Goal: Use online tool/utility: Utilize a website feature to perform a specific function

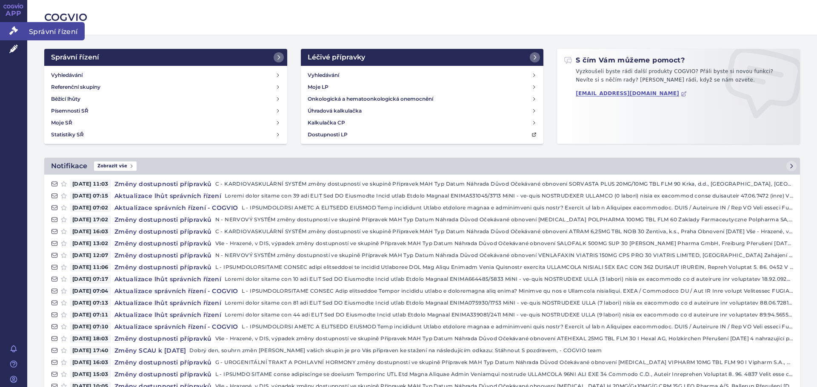
click at [19, 28] on link "Správní řízení" at bounding box center [13, 31] width 27 height 18
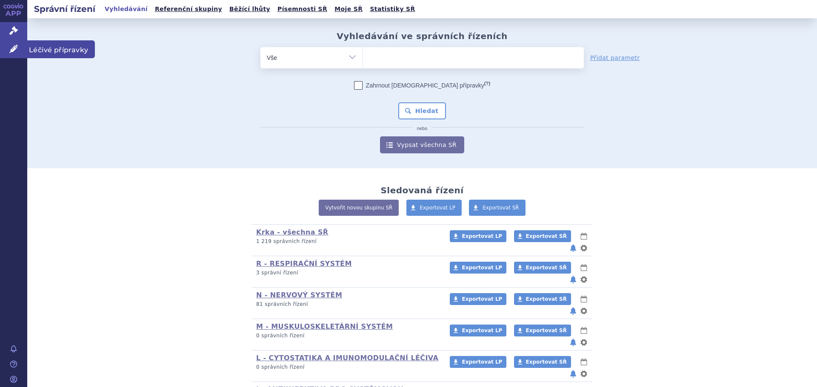
click at [12, 48] on icon at bounding box center [13, 49] width 9 height 9
click at [24, 1] on link "APP" at bounding box center [13, 11] width 27 height 22
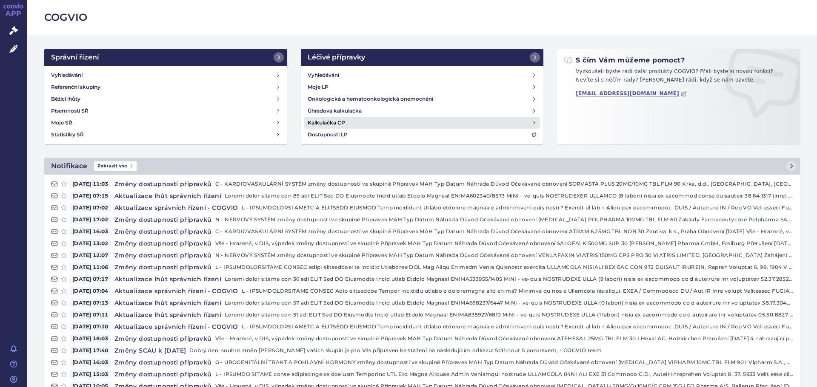
click at [325, 125] on h4 "Kalkulačka CP" at bounding box center [326, 123] width 37 height 9
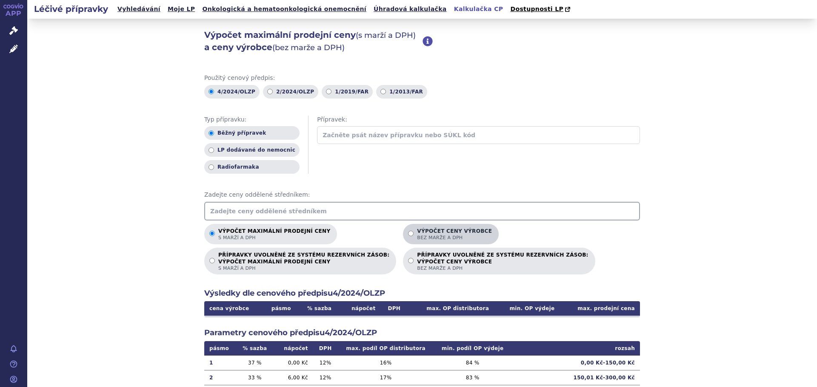
click at [417, 239] on span "bez marže a DPH" at bounding box center [454, 238] width 75 height 6
click at [412, 236] on input "Výpočet ceny výrobce bez marže a DPH" at bounding box center [411, 234] width 6 height 6
radio input "true"
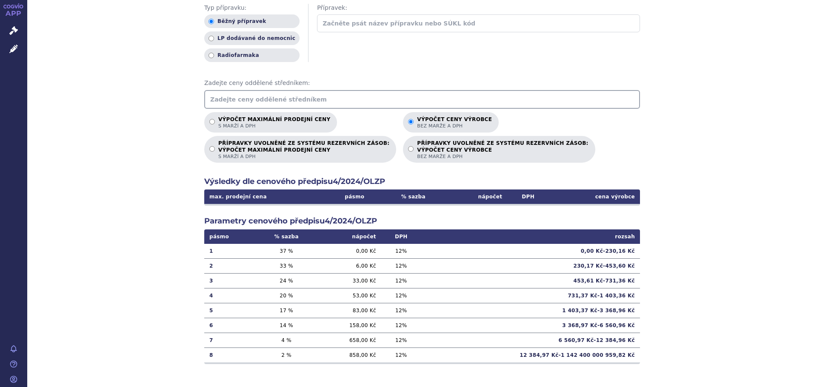
scroll to position [114, 0]
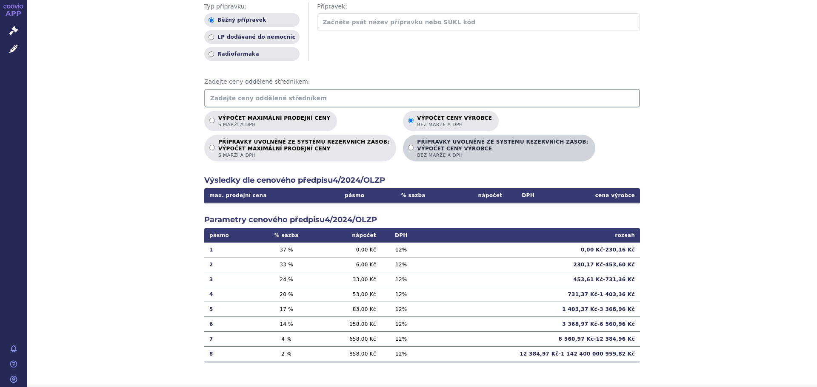
click at [435, 152] on strong "VÝPOČET CENY VÝROBCE" at bounding box center [502, 148] width 171 height 7
click at [413, 151] on input "PŘÍPRAVKY UVOLNĚNÉ ZE SYSTÉMU REZERVNÍCH ZÁSOB: VÝPOČET CENY VÝROBCE bez marže …" at bounding box center [411, 148] width 6 height 6
radio input "true"
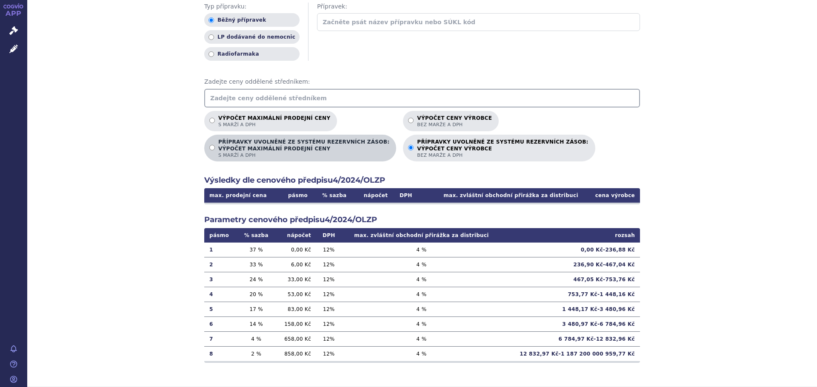
click at [267, 147] on strong "VÝPOČET MAXIMÁLNÍ PRODEJNÍ CENY" at bounding box center [303, 148] width 171 height 7
click at [215, 147] on input "PŘÍPRAVKY UVOLNĚNÉ ZE SYSTÉMU REZERVNÍCH ZÁSOB: VÝPOČET MAXIMÁLNÍ PRODEJNÍ CENY…" at bounding box center [212, 148] width 6 height 6
radio input "true"
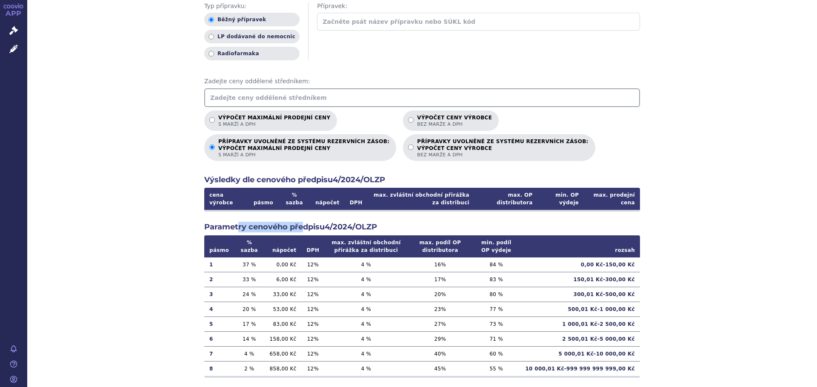
drag, startPoint x: 234, startPoint y: 223, endPoint x: 301, endPoint y: 223, distance: 67.2
click at [301, 223] on h2 "Parametry cenového předpisu 4/2024/OLZP" at bounding box center [422, 227] width 436 height 11
drag, startPoint x: 456, startPoint y: 272, endPoint x: 439, endPoint y: 273, distance: 17.1
click at [439, 273] on td "17 %" at bounding box center [440, 279] width 65 height 15
click at [417, 123] on span "bez marže a DPH" at bounding box center [454, 124] width 75 height 6
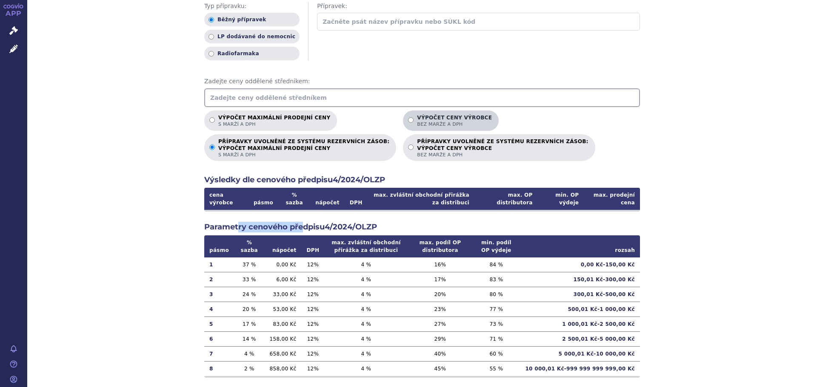
click at [408, 123] on input "Výpočet ceny výrobce bez marže a DPH" at bounding box center [411, 120] width 6 height 6
radio input "true"
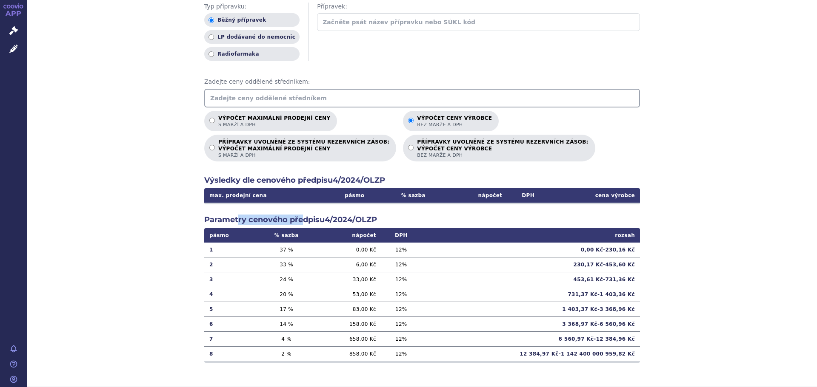
click at [382, 99] on input "text" at bounding box center [422, 98] width 436 height 19
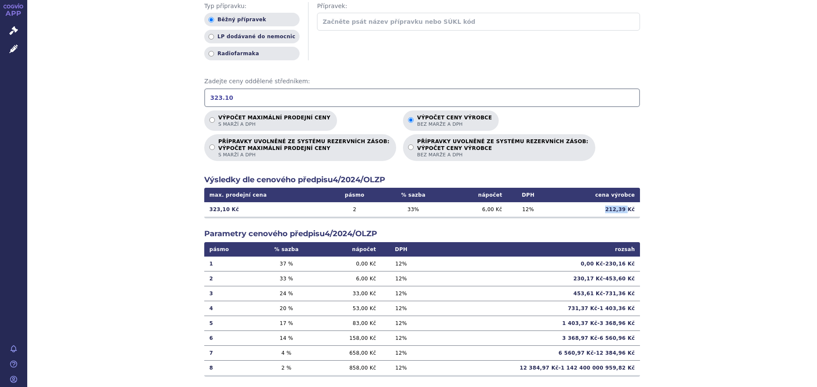
drag, startPoint x: 627, startPoint y: 211, endPoint x: 601, endPoint y: 216, distance: 26.9
click at [601, 216] on td "212,39 Kč" at bounding box center [594, 209] width 91 height 14
drag, startPoint x: 499, startPoint y: 210, endPoint x: 462, endPoint y: 211, distance: 37.0
click at [463, 211] on td "6,00 Kč" at bounding box center [475, 209] width 63 height 14
click at [444, 220] on div "Použitý cenový předpis: 4/2024/OLZP 2/2024/OLZP 1/2019/FAR 1/2013/FAR Typ přípr…" at bounding box center [422, 175] width 436 height 430
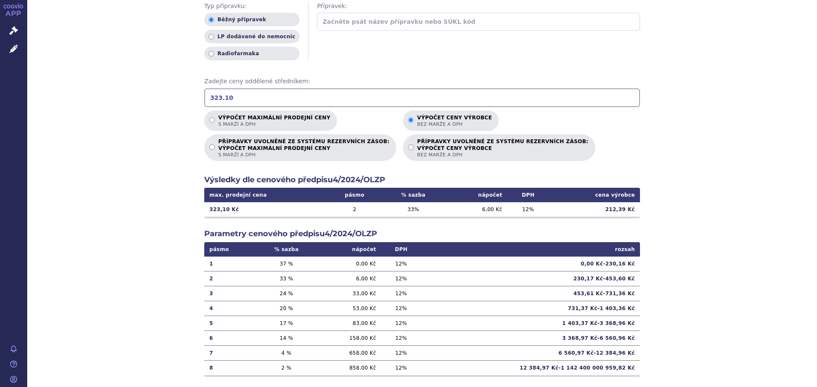
drag, startPoint x: 400, startPoint y: 208, endPoint x: 412, endPoint y: 208, distance: 11.9
click at [412, 208] on td "33 %" at bounding box center [413, 209] width 63 height 14
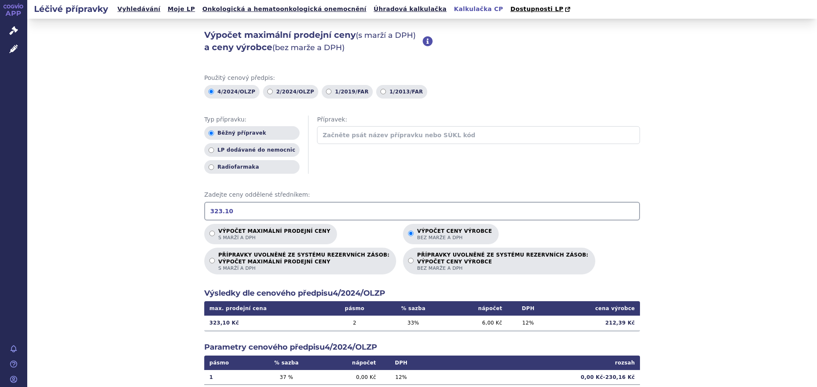
drag, startPoint x: 245, startPoint y: 212, endPoint x: 91, endPoint y: 207, distance: 154.0
click at [91, 207] on div "Výpočet maximální prodejní ceny (s marží a DPH) a ceny výrobce (bez marže a DPH…" at bounding box center [421, 267] width 789 height 496
type input "222.30"
